Goal: Transaction & Acquisition: Register for event/course

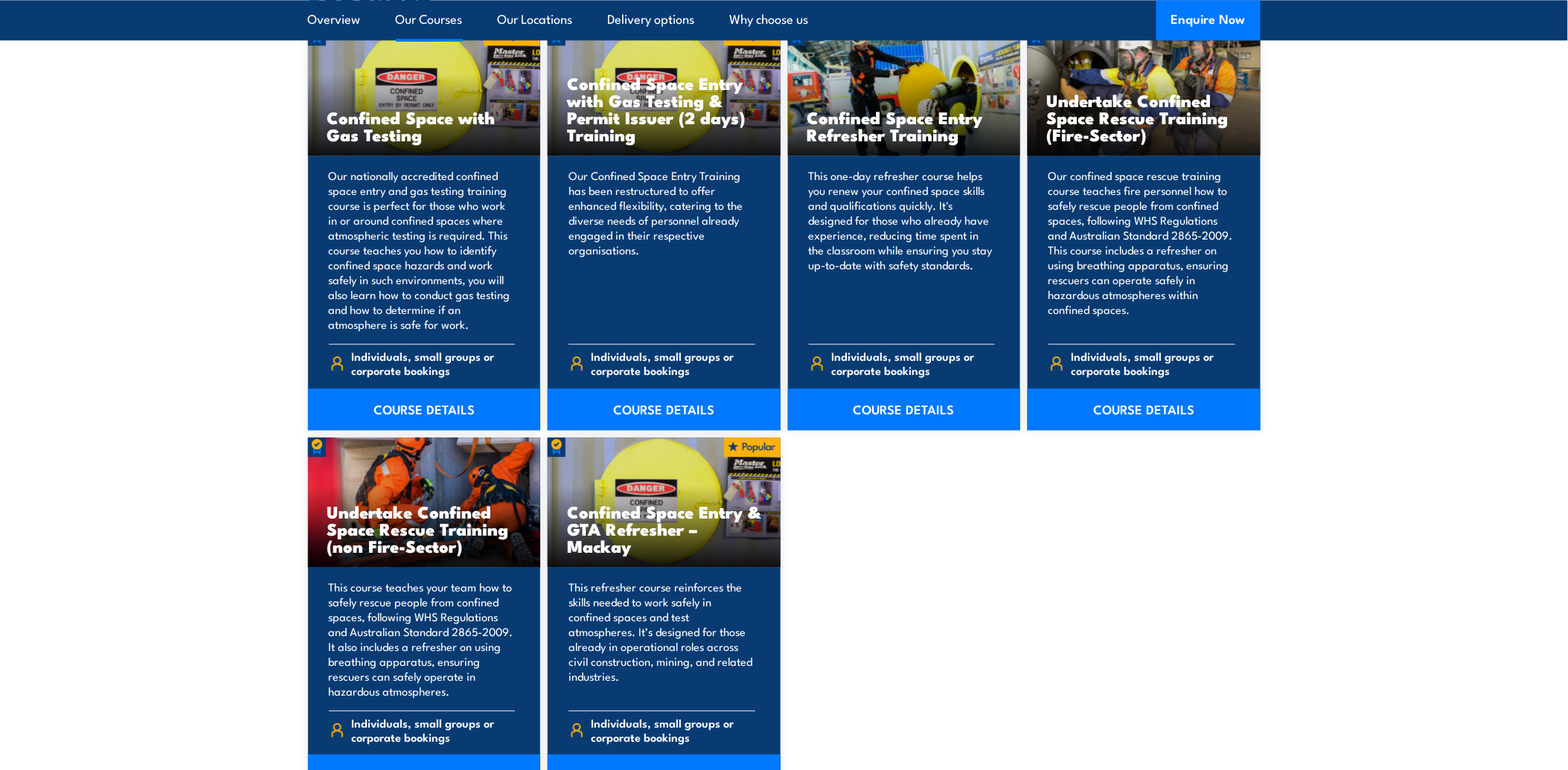
scroll to position [1157, 0]
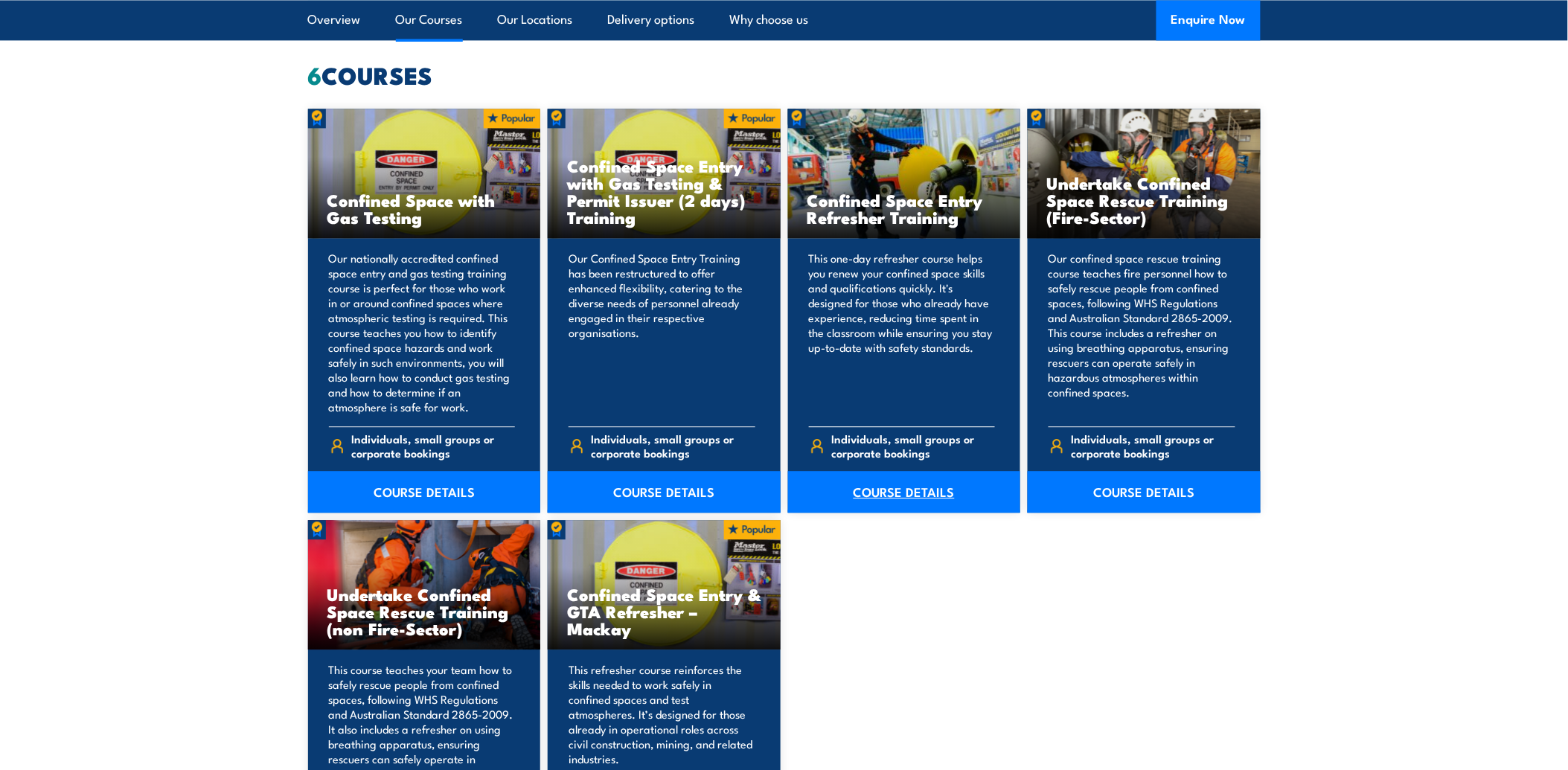
click at [911, 496] on link "COURSE DETAILS" at bounding box center [904, 492] width 233 height 42
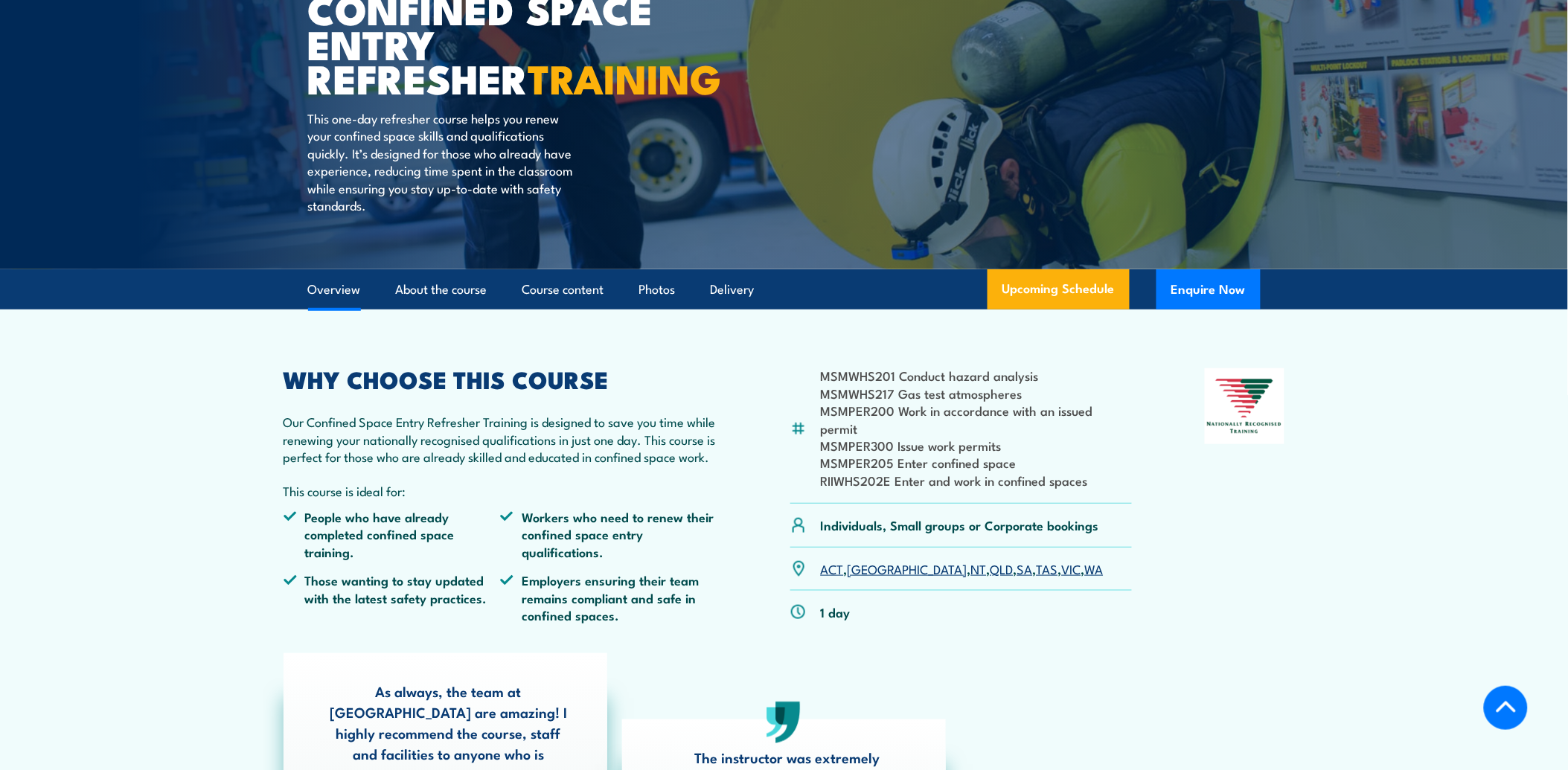
scroll to position [330, 0]
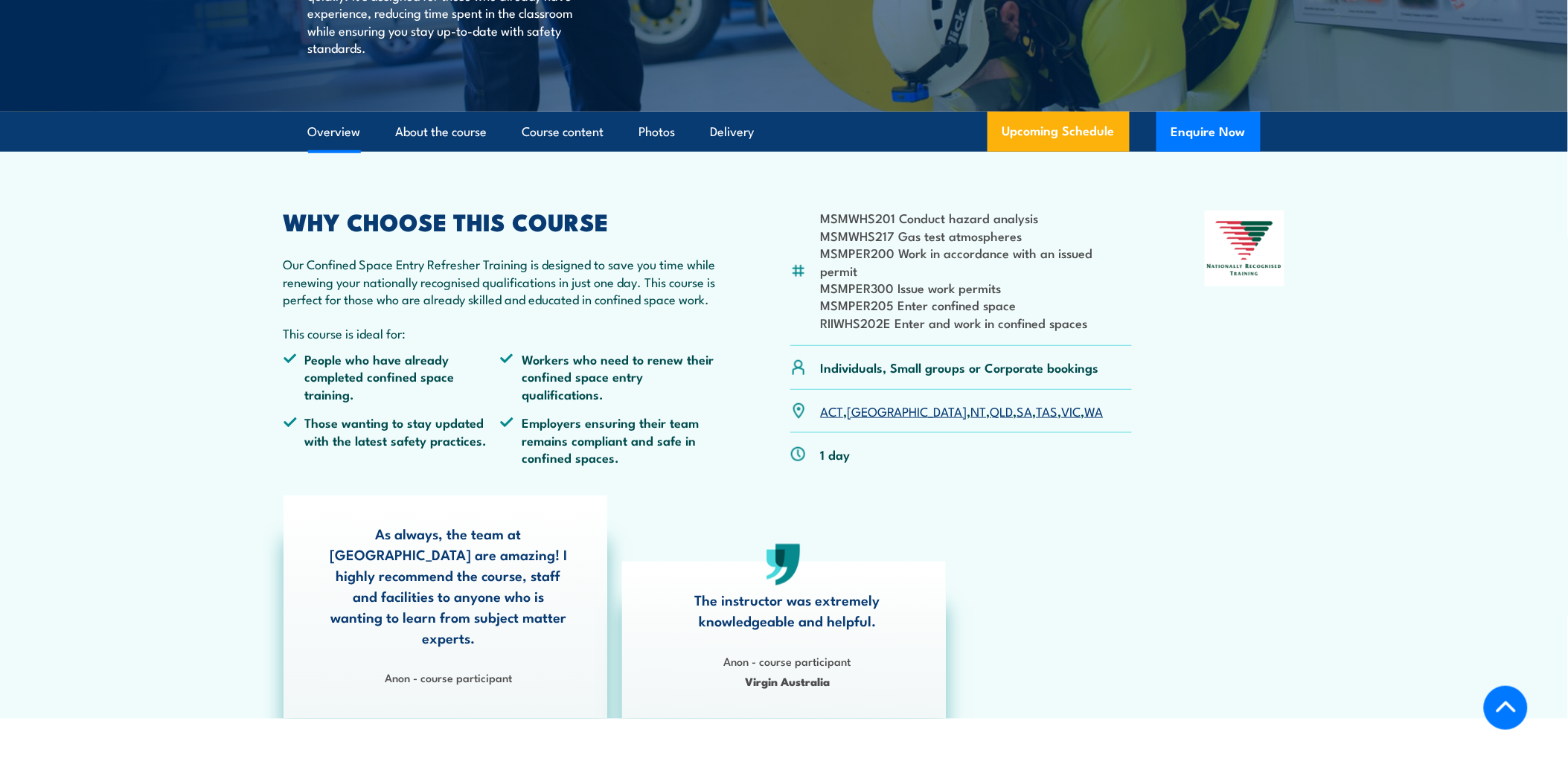
click at [867, 402] on link "[GEOGRAPHIC_DATA]" at bounding box center [907, 410] width 120 height 18
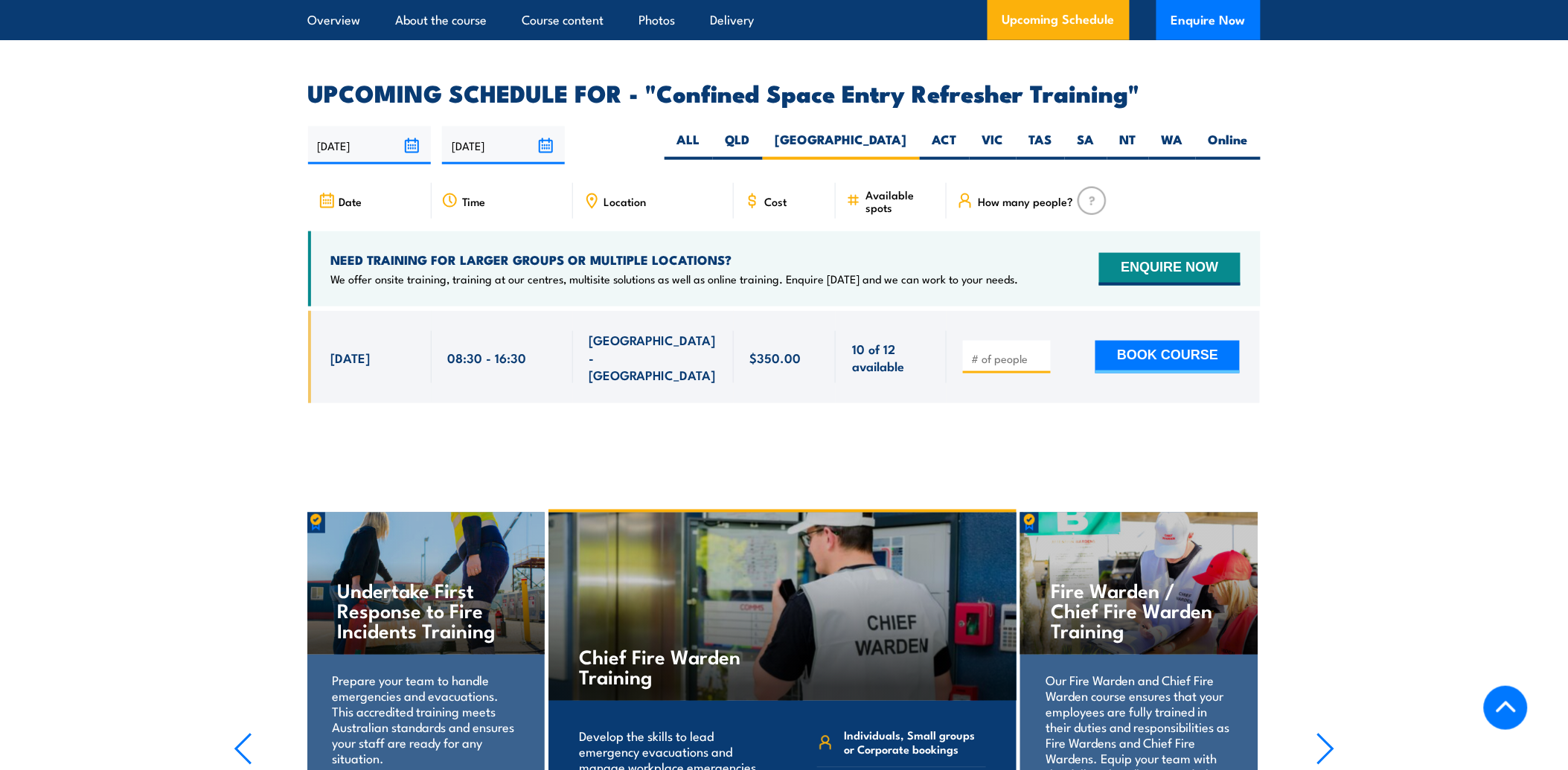
scroll to position [2557, 0]
